Goal: Book appointment/travel/reservation

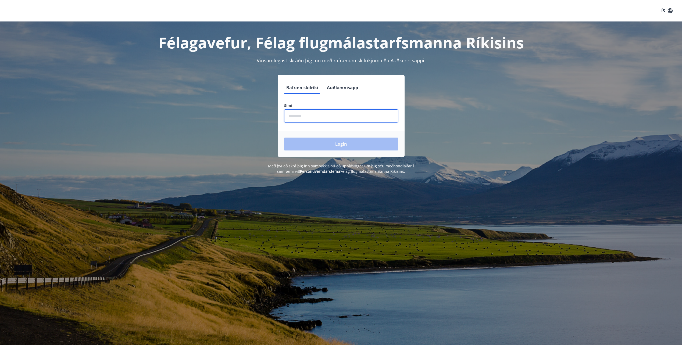
click at [319, 115] on input "phone" at bounding box center [341, 115] width 114 height 13
type input "********"
click at [312, 143] on button "Login" at bounding box center [341, 144] width 114 height 13
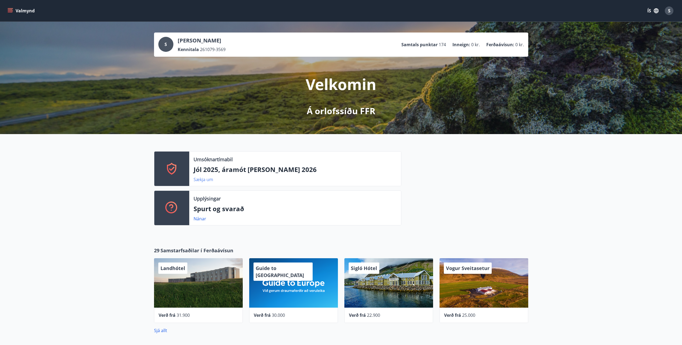
click at [201, 181] on link "Sækja um" at bounding box center [203, 180] width 20 height 6
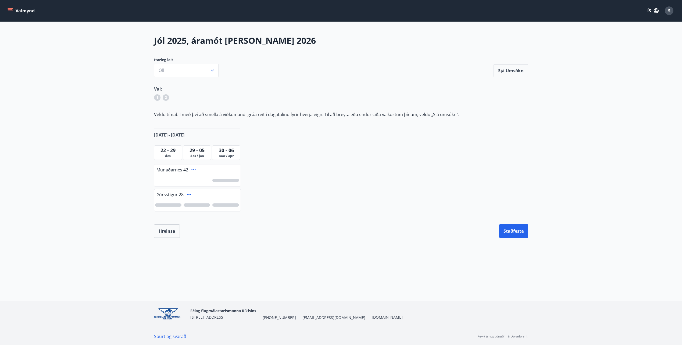
click at [196, 151] on span "29 - 05" at bounding box center [196, 150] width 15 height 6
click at [168, 70] on button "Öll" at bounding box center [186, 70] width 64 height 13
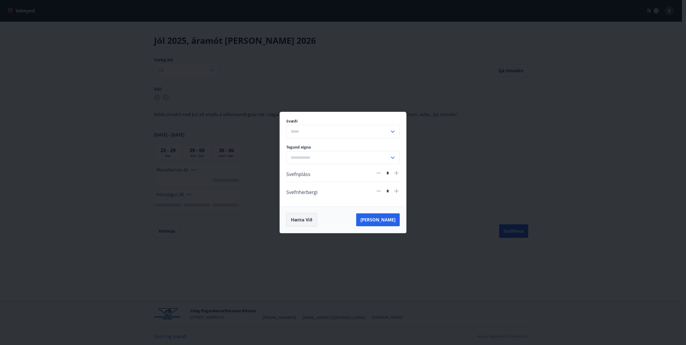
click at [293, 222] on button "Hætta við" at bounding box center [301, 219] width 31 height 13
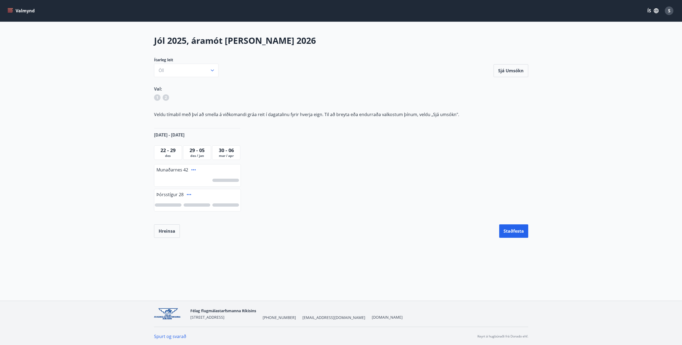
click at [191, 169] on icon at bounding box center [193, 170] width 6 height 6
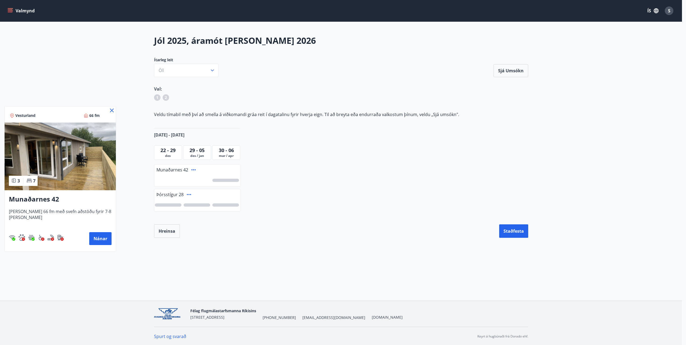
click at [109, 112] on icon at bounding box center [112, 110] width 6 height 6
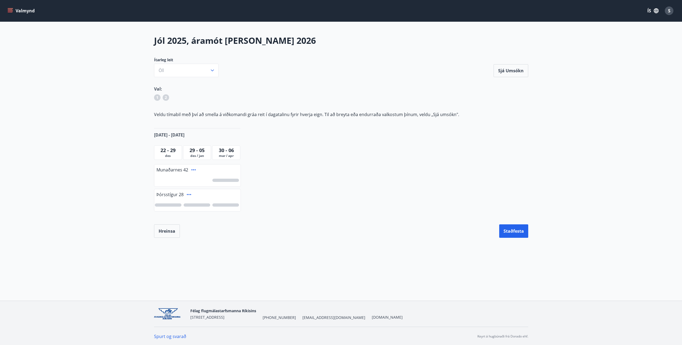
click at [188, 205] on div at bounding box center [196, 204] width 27 height 3
click at [193, 181] on div at bounding box center [197, 180] width 86 height 12
click at [195, 180] on div at bounding box center [197, 180] width 86 height 12
click at [11, 12] on icon "menu" at bounding box center [10, 10] width 5 height 5
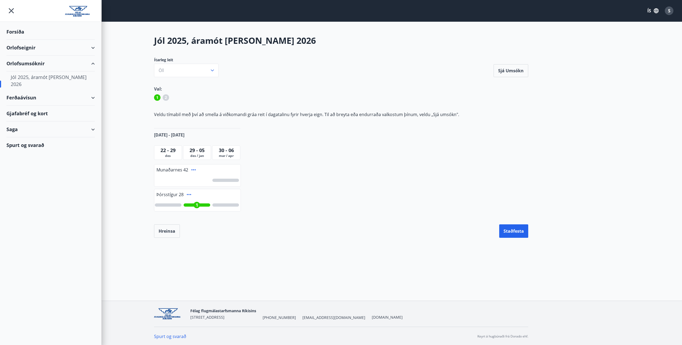
drag, startPoint x: 16, startPoint y: 31, endPoint x: 13, endPoint y: 32, distance: 3.8
click at [13, 32] on div "Forsíða" at bounding box center [50, 32] width 88 height 16
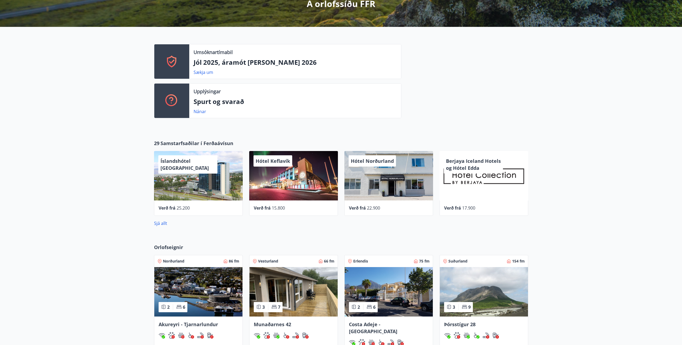
scroll to position [107, 0]
click at [206, 72] on link "Sækja um" at bounding box center [203, 72] width 20 height 6
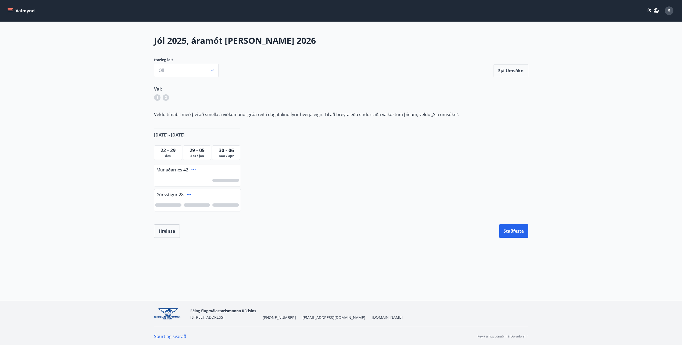
click at [200, 152] on span "29 - 05" at bounding box center [196, 150] width 15 height 6
click at [194, 170] on icon at bounding box center [193, 170] width 6 height 6
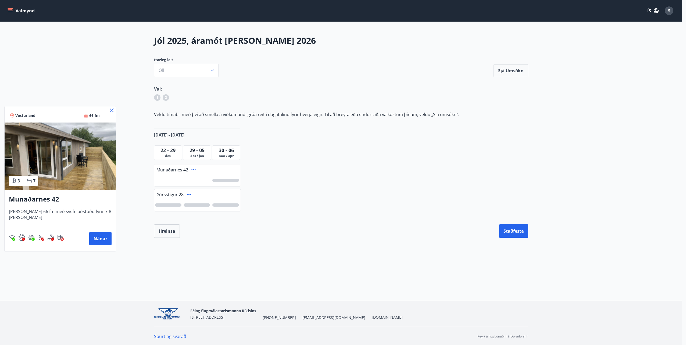
click at [187, 194] on div at bounding box center [343, 172] width 686 height 345
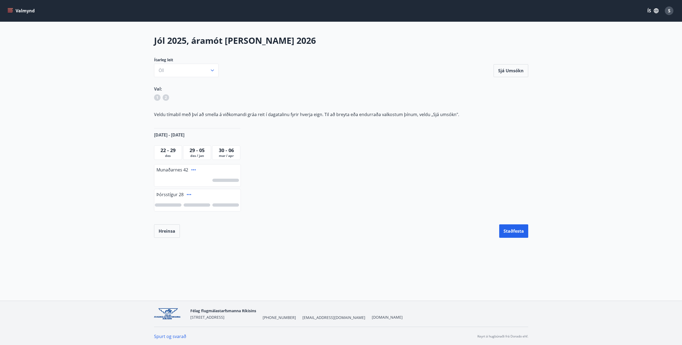
click at [187, 195] on icon at bounding box center [189, 194] width 6 height 6
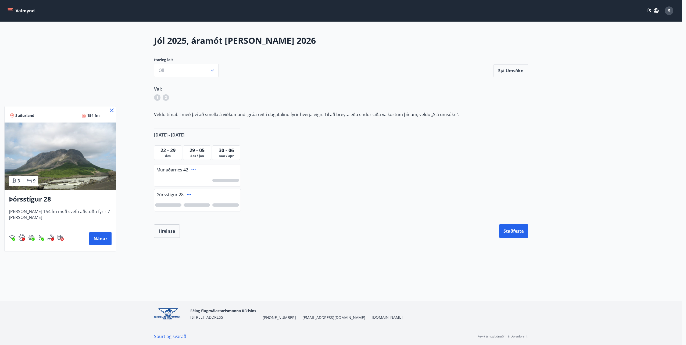
click at [109, 111] on icon at bounding box center [112, 110] width 6 height 6
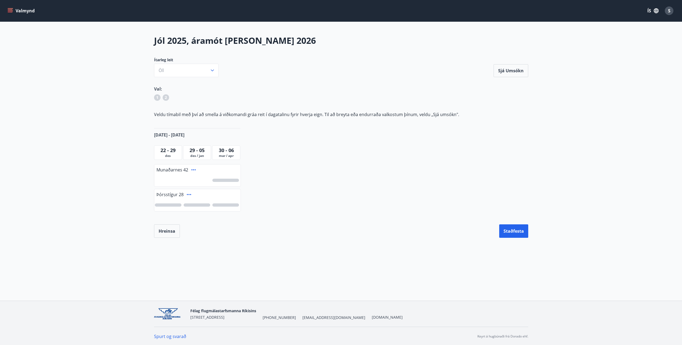
click at [196, 204] on div at bounding box center [196, 204] width 27 height 3
click at [524, 234] on button "Staðfesta" at bounding box center [513, 230] width 29 height 13
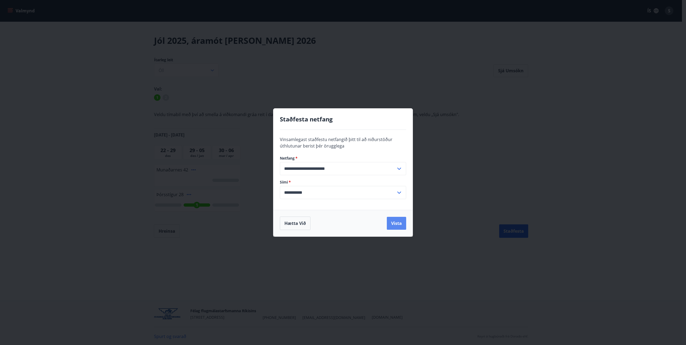
click at [398, 219] on button "Vista" at bounding box center [396, 223] width 19 height 13
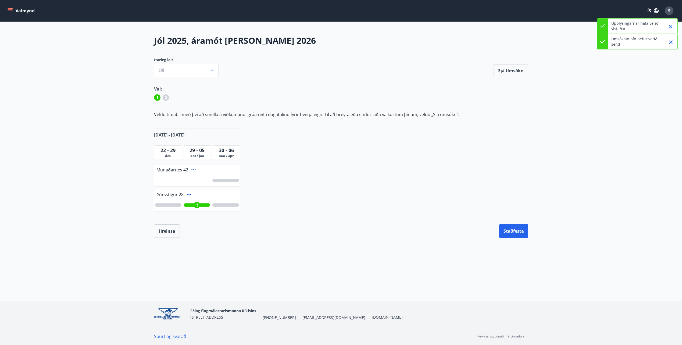
click at [7, 11] on button "Valmynd" at bounding box center [21, 11] width 30 height 10
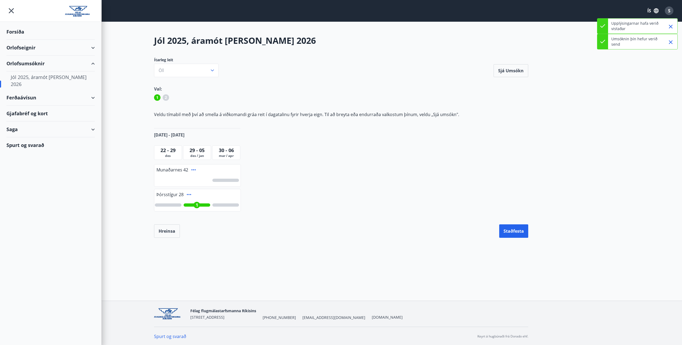
click at [35, 47] on div "Orlofseignir" at bounding box center [50, 48] width 88 height 16
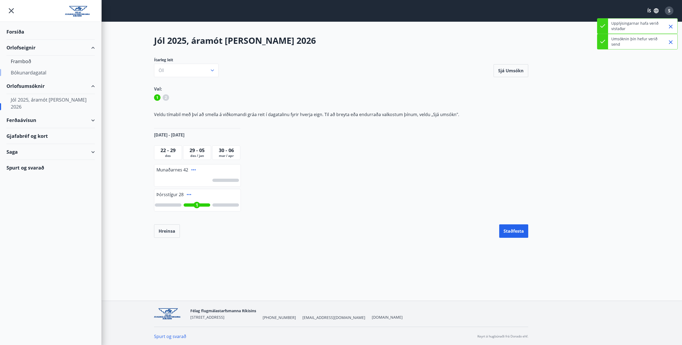
click at [28, 74] on div "Bókunardagatal" at bounding box center [51, 72] width 80 height 11
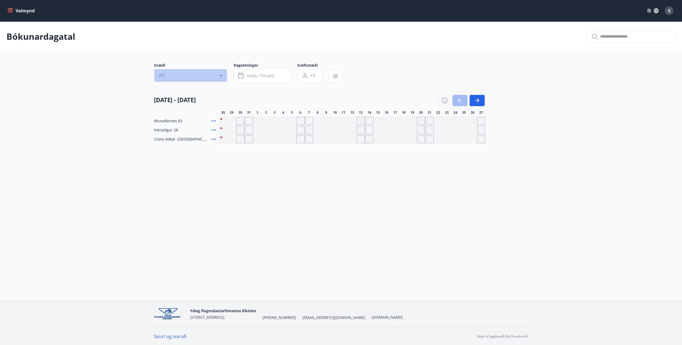
click at [214, 76] on button "Allt" at bounding box center [190, 75] width 73 height 13
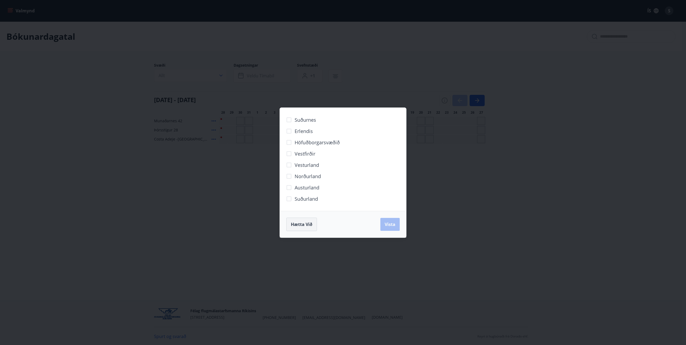
click at [301, 225] on span "Hætta við" at bounding box center [301, 224] width 21 height 6
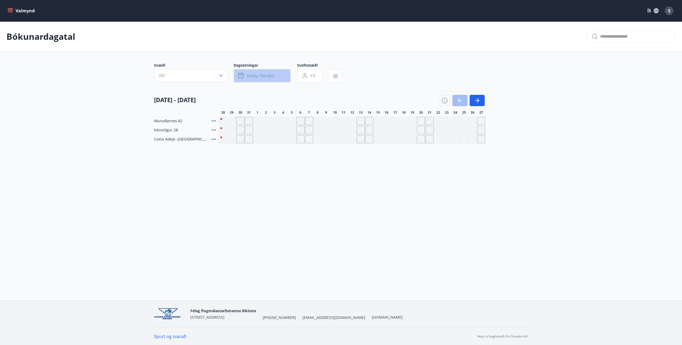
click at [255, 76] on span "Veldu tímabil" at bounding box center [260, 76] width 27 height 6
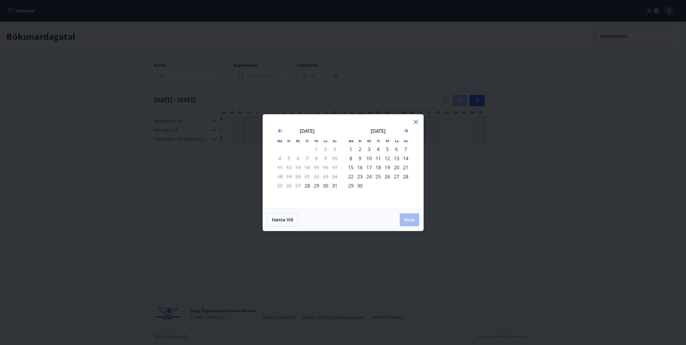
click at [402, 219] on div "Hætta við Vista" at bounding box center [343, 219] width 152 height 13
click at [414, 123] on icon at bounding box center [415, 122] width 6 height 6
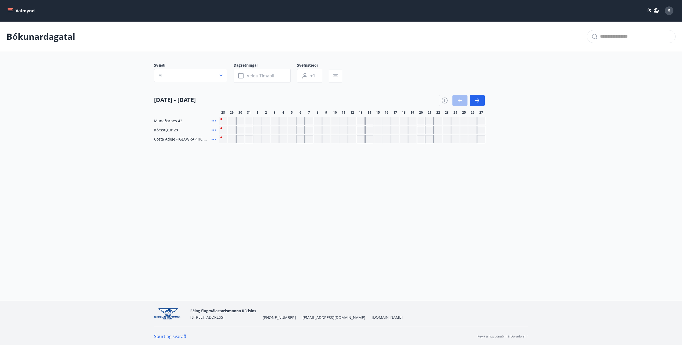
click at [343, 120] on div "Gráir dagar eru ekki bókanlegir" at bounding box center [343, 121] width 8 height 8
click at [337, 123] on div "Gráir dagar eru ekki bókanlegir" at bounding box center [335, 121] width 8 height 8
click at [310, 123] on div "Gráir dagar eru ekki bókanlegir" at bounding box center [309, 121] width 8 height 8
click at [480, 102] on button "button" at bounding box center [476, 100] width 15 height 11
click at [480, 102] on icon "button" at bounding box center [477, 100] width 6 height 6
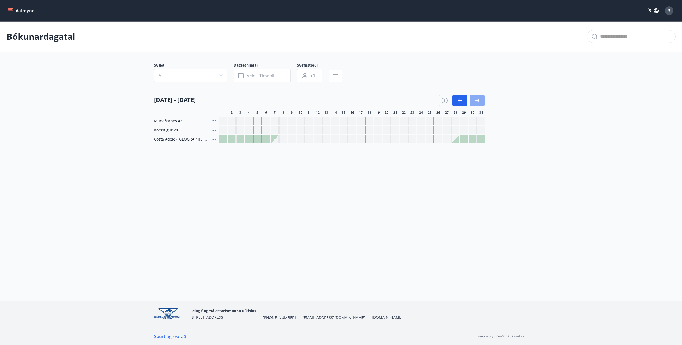
click at [479, 102] on icon "button" at bounding box center [477, 100] width 6 height 6
click at [214, 122] on icon at bounding box center [213, 121] width 6 height 6
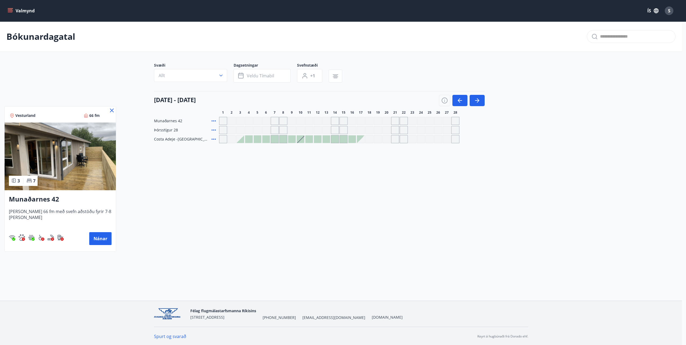
click at [201, 190] on div at bounding box center [343, 172] width 686 height 345
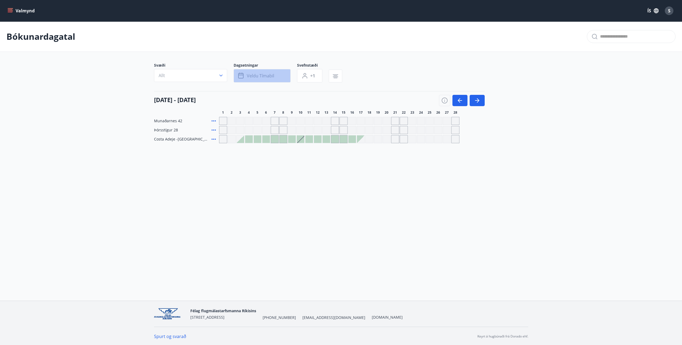
click at [269, 74] on span "Veldu tímabil" at bounding box center [260, 76] width 27 height 6
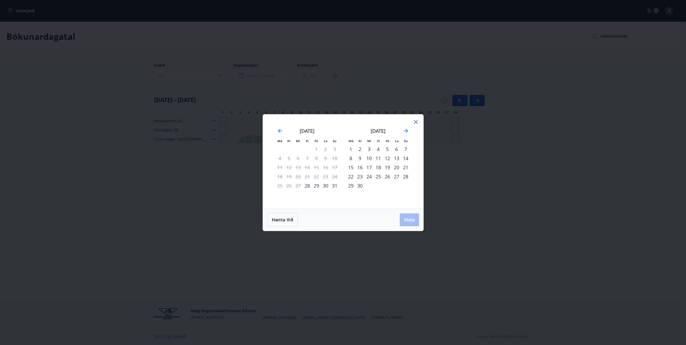
click at [387, 150] on div "5" at bounding box center [387, 149] width 9 height 9
click at [405, 132] on icon "Move forward to switch to the next month." at bounding box center [405, 131] width 6 height 6
click at [405, 133] on icon "Move forward to switch to the next month." at bounding box center [405, 131] width 6 height 6
click at [404, 176] on div "28" at bounding box center [405, 176] width 9 height 9
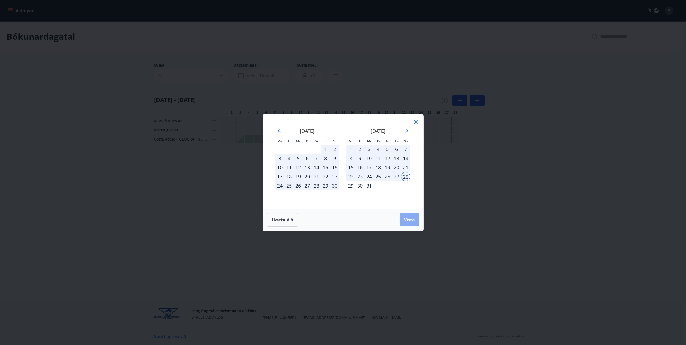
click at [408, 220] on span "Vista" at bounding box center [409, 220] width 11 height 6
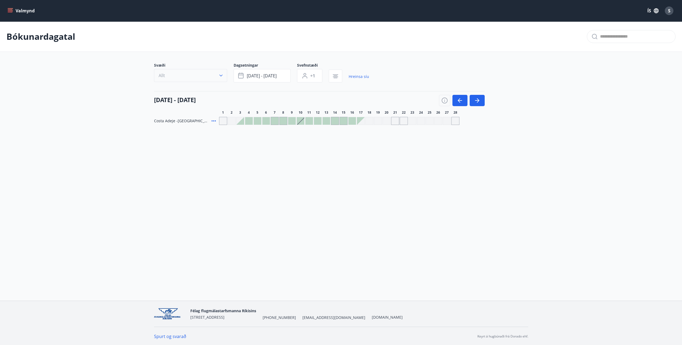
click at [191, 77] on button "Allt" at bounding box center [190, 75] width 73 height 13
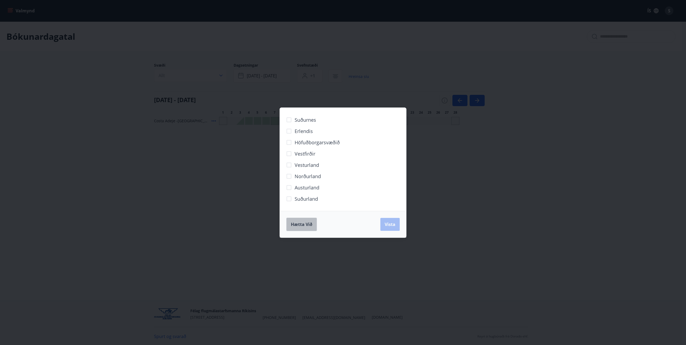
click at [308, 224] on span "Hætta við" at bounding box center [301, 224] width 21 height 6
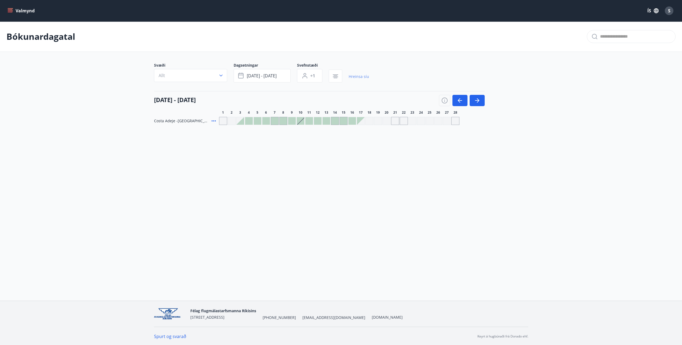
drag, startPoint x: 349, startPoint y: 77, endPoint x: 354, endPoint y: 77, distance: 4.8
click at [350, 77] on link "Hreinsa síu" at bounding box center [358, 77] width 20 height 12
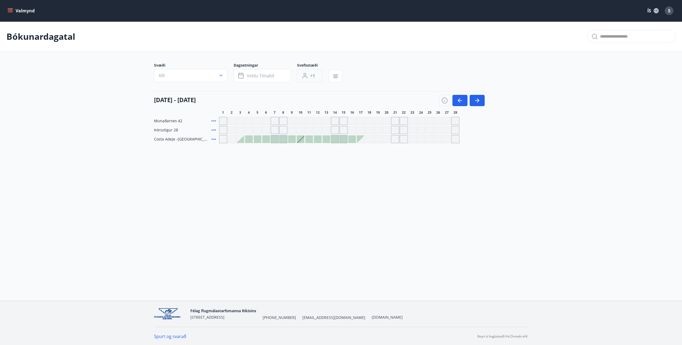
click at [317, 78] on button "+1" at bounding box center [309, 75] width 25 height 13
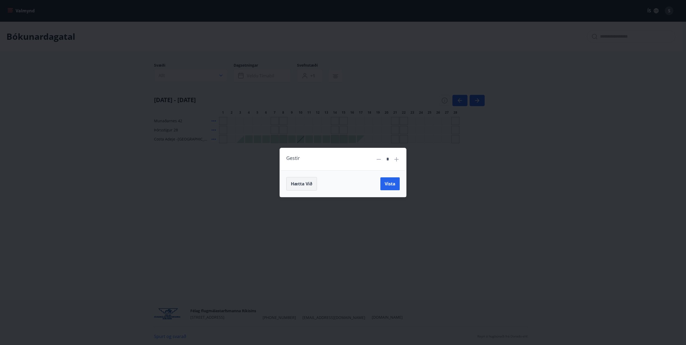
click at [301, 184] on span "Hætta við" at bounding box center [301, 184] width 21 height 6
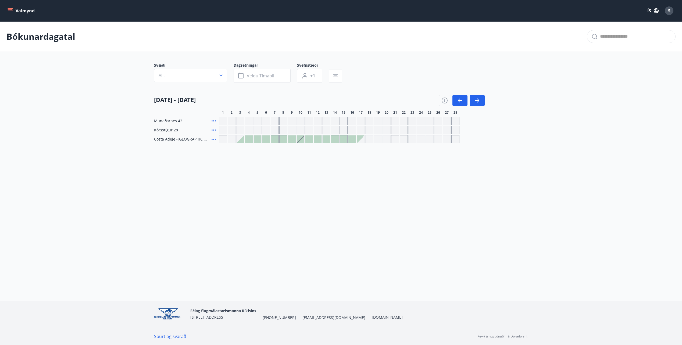
click at [230, 112] on div "2" at bounding box center [232, 112] width 8 height 4
click at [458, 104] on button "button" at bounding box center [459, 100] width 15 height 11
click at [433, 119] on div "Gráir dagar eru ekki bókanlegir" at bounding box center [429, 121] width 8 height 8
click at [447, 121] on div "Gráir dagar eru ekki bókanlegir" at bounding box center [446, 121] width 8 height 8
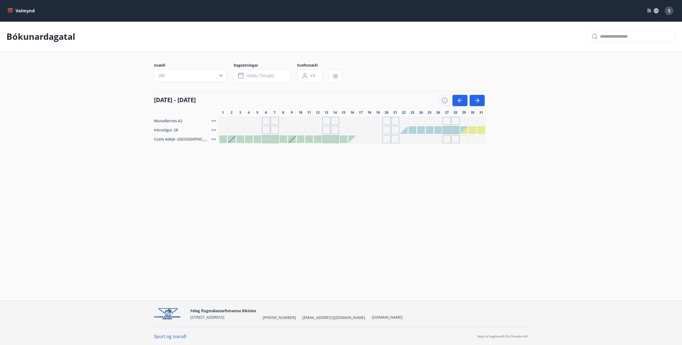
click at [457, 121] on div "Gráir dagar eru ekki bókanlegir" at bounding box center [455, 121] width 8 height 8
click at [462, 120] on div "Gráir dagar eru ekki bókanlegir" at bounding box center [464, 121] width 8 height 8
click at [328, 123] on div "Gráir dagar eru ekki bókanlegir" at bounding box center [326, 121] width 8 height 8
click at [475, 103] on icon "button" at bounding box center [477, 100] width 6 height 6
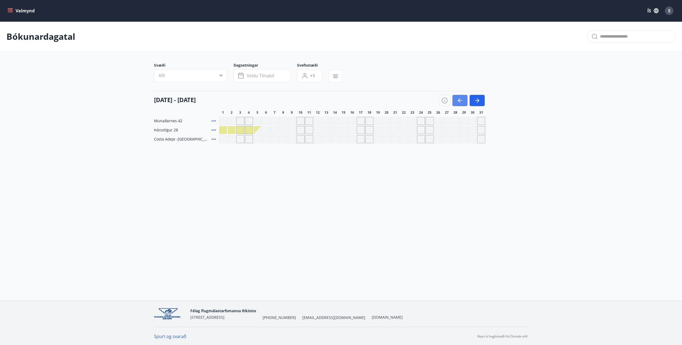
click at [456, 103] on button "button" at bounding box center [459, 100] width 15 height 11
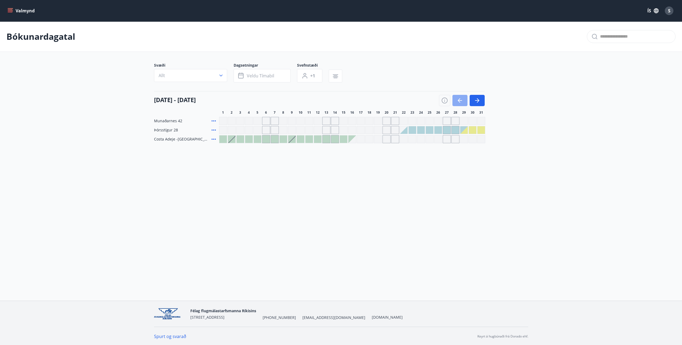
click at [456, 104] on button "button" at bounding box center [459, 100] width 15 height 11
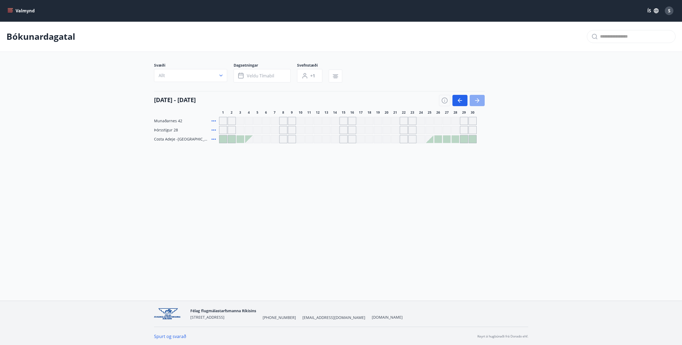
click at [479, 103] on icon "button" at bounding box center [477, 100] width 6 height 6
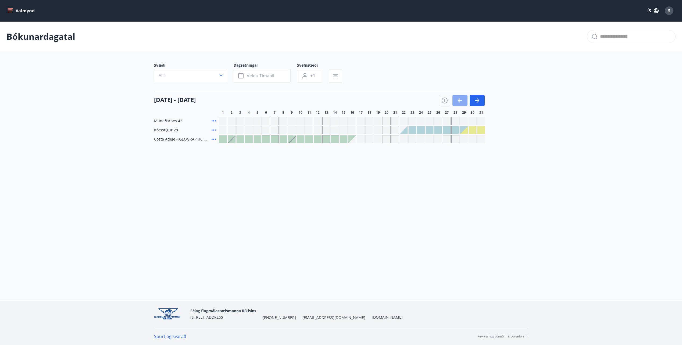
click at [460, 102] on icon "button" at bounding box center [459, 100] width 6 height 6
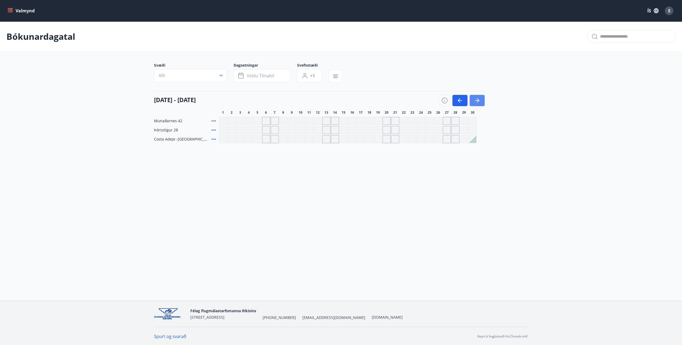
click at [473, 100] on button "button" at bounding box center [476, 100] width 15 height 11
click at [459, 104] on button "button" at bounding box center [459, 100] width 15 height 11
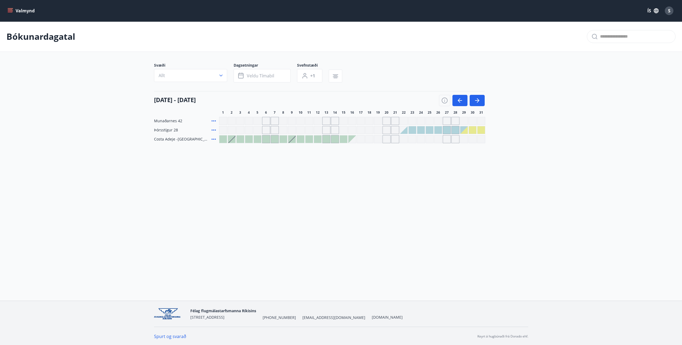
click at [422, 129] on div at bounding box center [421, 130] width 8 height 8
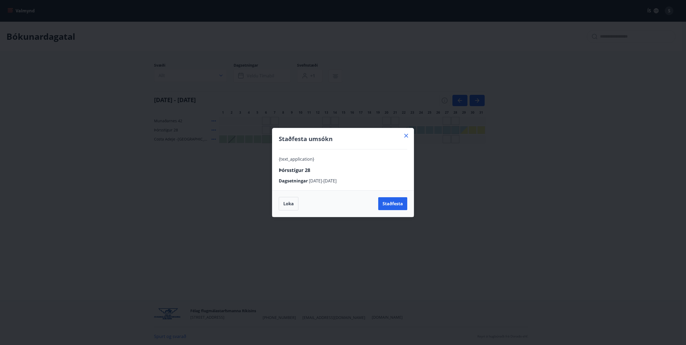
click at [404, 138] on icon at bounding box center [406, 135] width 6 height 6
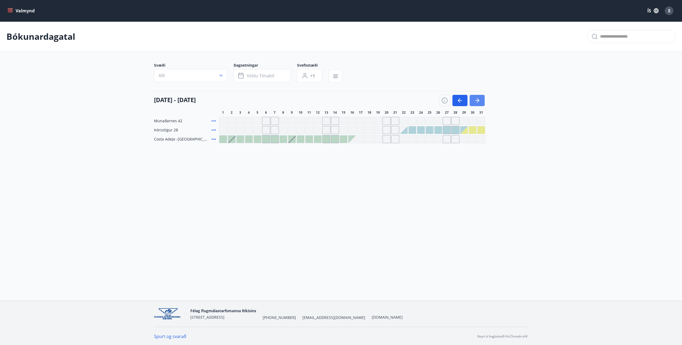
click at [477, 100] on icon "button" at bounding box center [477, 100] width 4 height 1
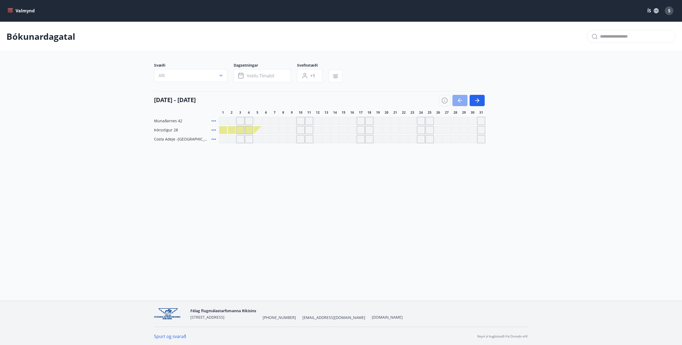
click at [462, 103] on icon "button" at bounding box center [459, 100] width 6 height 6
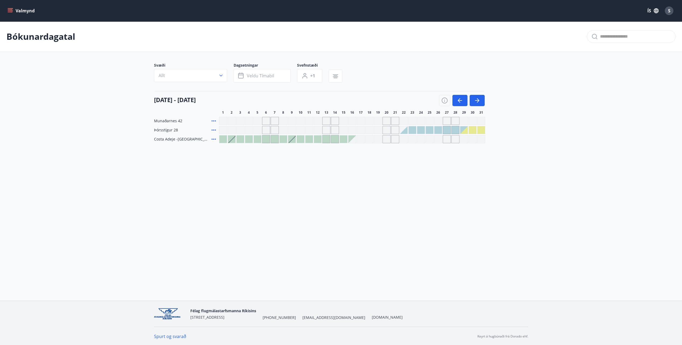
click at [297, 116] on div "Svæði Allt Dagsetningar Veldu tímabil Svefnstæði +1 [DATE] - [DATE] 1 2 3 4 5 6…" at bounding box center [341, 103] width 374 height 81
click at [298, 119] on div "Gráir dagar eru ekki bókanlegir" at bounding box center [300, 121] width 8 height 8
drag, startPoint x: 3, startPoint y: 8, endPoint x: 10, endPoint y: 8, distance: 7.0
click at [4, 8] on div "Valmynd ÍS S" at bounding box center [341, 10] width 682 height 21
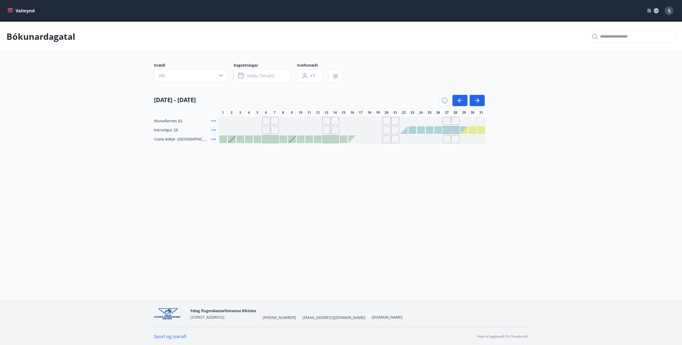
click at [11, 8] on icon "menu" at bounding box center [11, 8] width 6 height 1
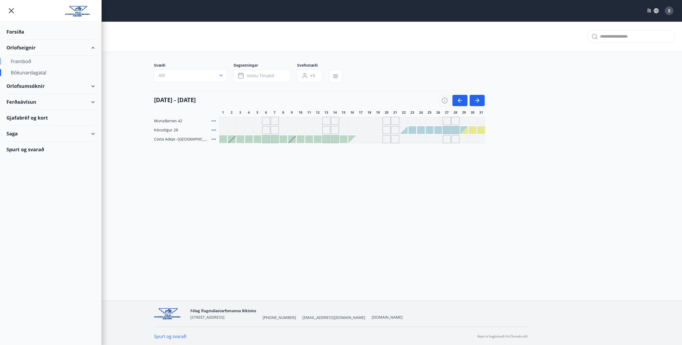
click at [18, 61] on div "Framboð" at bounding box center [51, 61] width 80 height 11
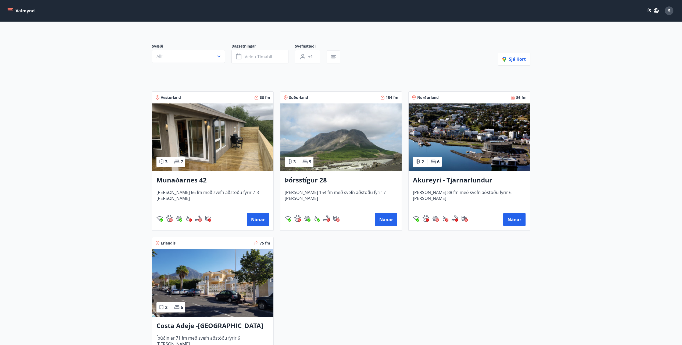
scroll to position [107, 0]
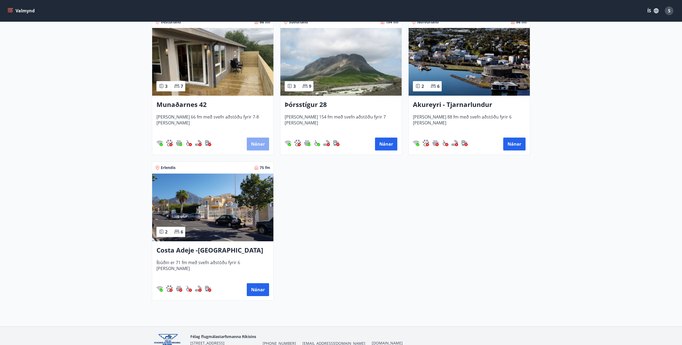
click at [260, 145] on button "Nánar" at bounding box center [258, 144] width 22 height 13
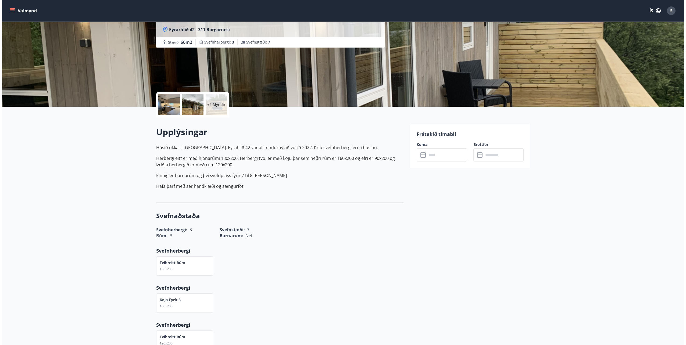
scroll to position [54, 0]
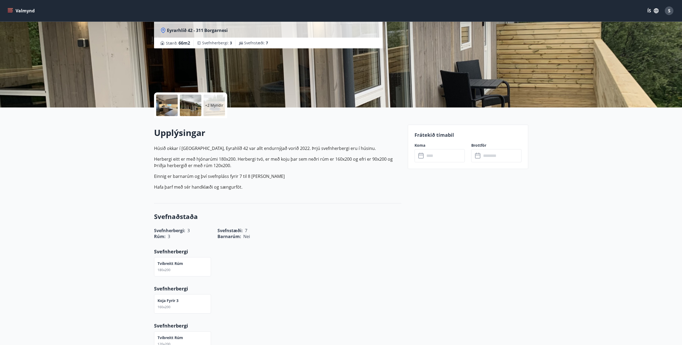
click at [430, 155] on input "text" at bounding box center [444, 155] width 40 height 13
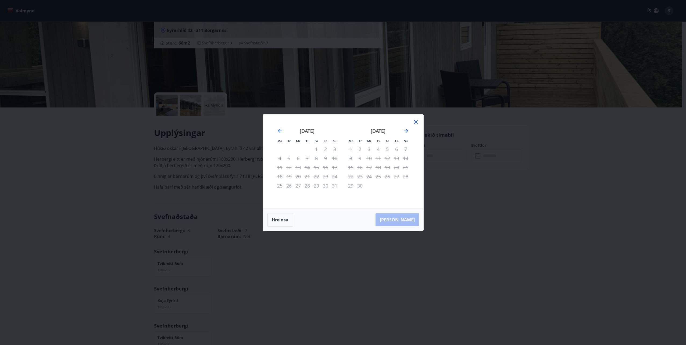
click at [408, 131] on icon "Move forward to switch to the next month." at bounding box center [405, 131] width 6 height 6
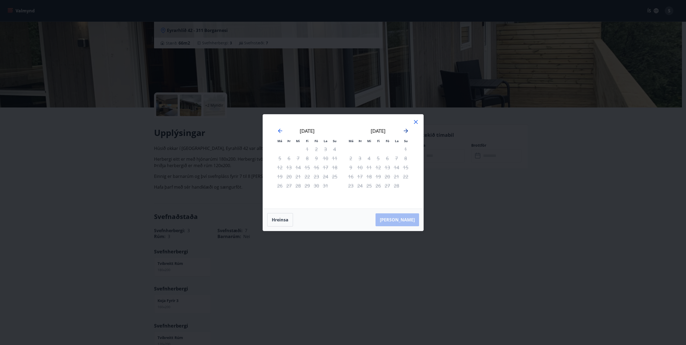
click at [408, 131] on icon "Move forward to switch to the next month." at bounding box center [405, 131] width 6 height 6
